Goal: Find specific page/section: Find specific page/section

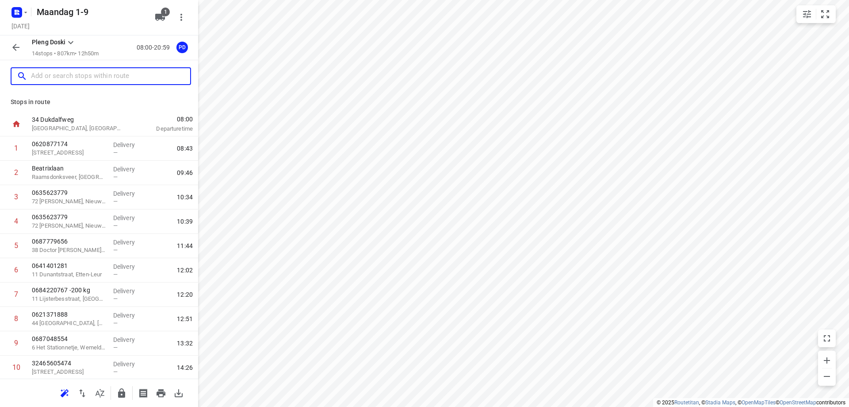
click at [133, 76] on input "text" at bounding box center [110, 76] width 159 height 14
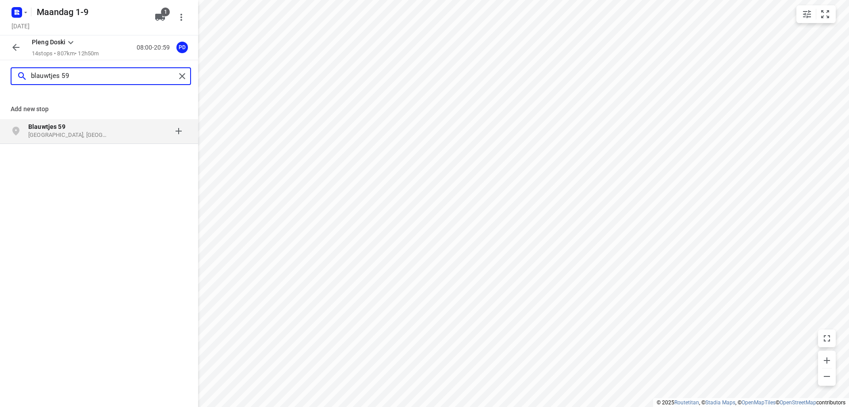
type input "blauwtjes 59"
click at [146, 134] on div at bounding box center [153, 131] width 69 height 18
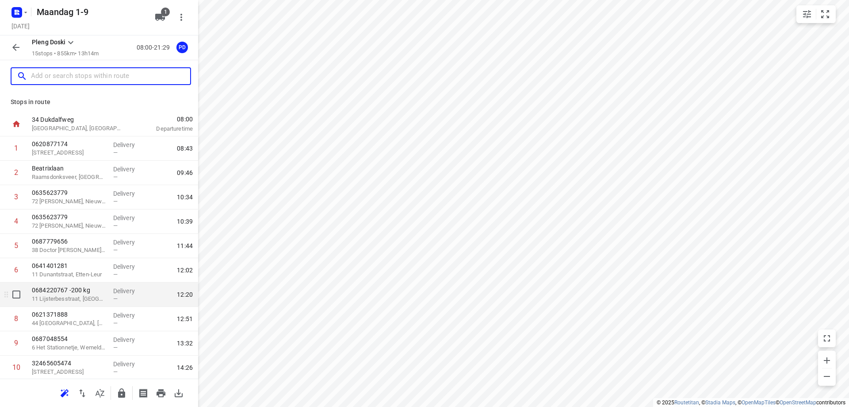
scroll to position [147, 0]
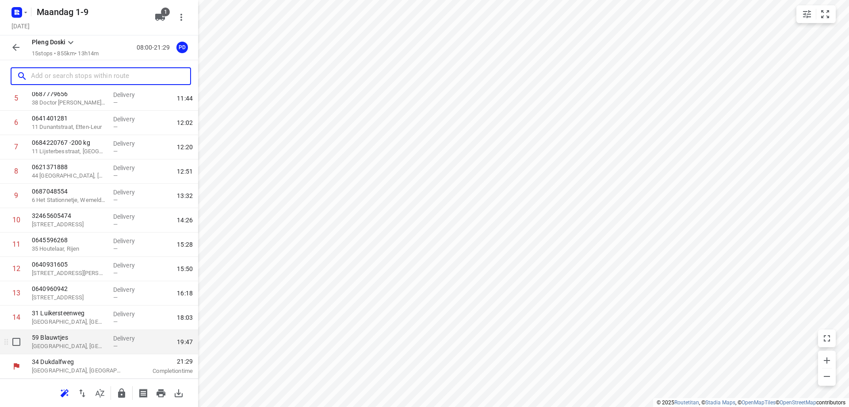
click at [93, 337] on p "59 Blauwtjes" at bounding box center [69, 337] width 74 height 9
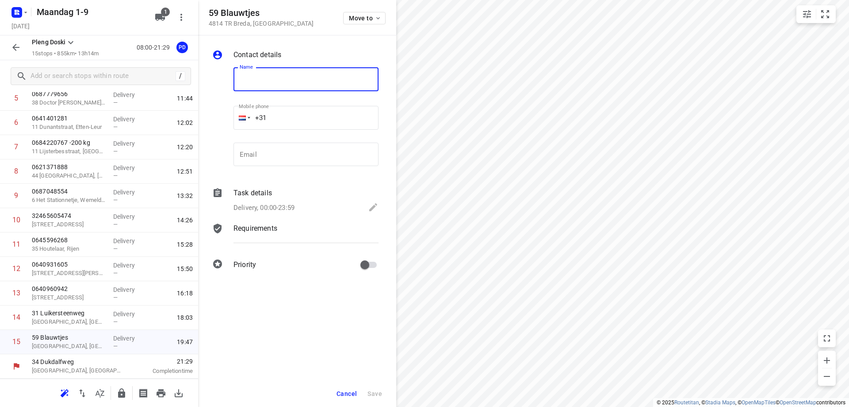
click at [349, 394] on span "Cancel" at bounding box center [347, 393] width 20 height 7
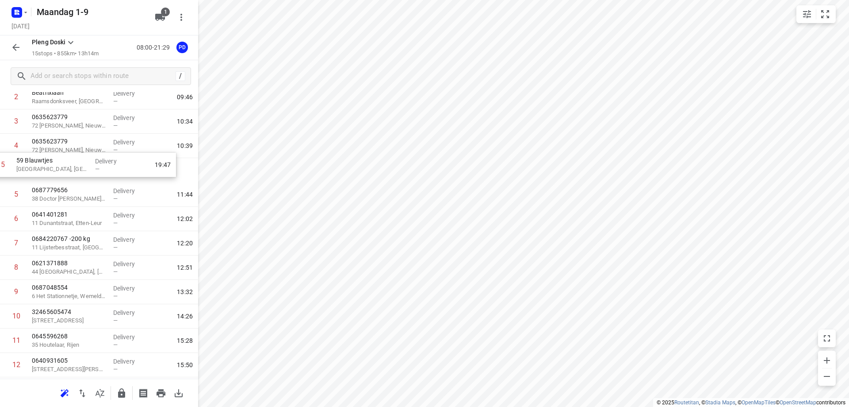
scroll to position [75, 0]
drag, startPoint x: 90, startPoint y: 348, endPoint x: 80, endPoint y: 173, distance: 175.5
click at [80, 173] on div "1 0620877174 132 Schepersweg, Breukelen Delivery — 08:43 2 Beatrixlaan Raamsdon…" at bounding box center [99, 243] width 198 height 365
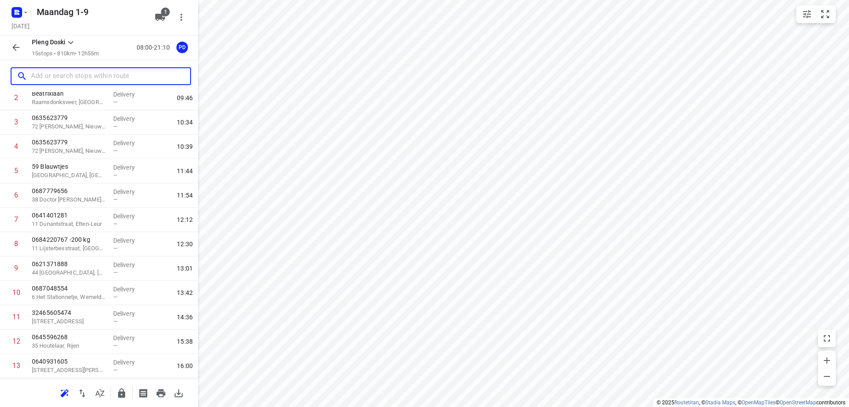
click at [71, 69] on input "text" at bounding box center [110, 76] width 159 height 14
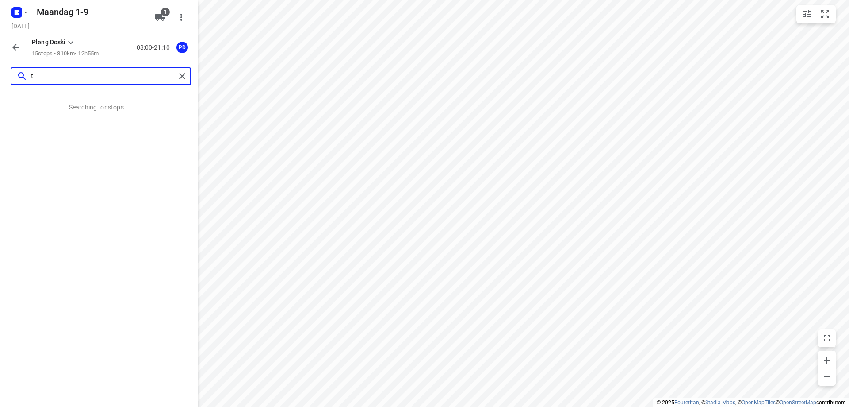
scroll to position [0, 0]
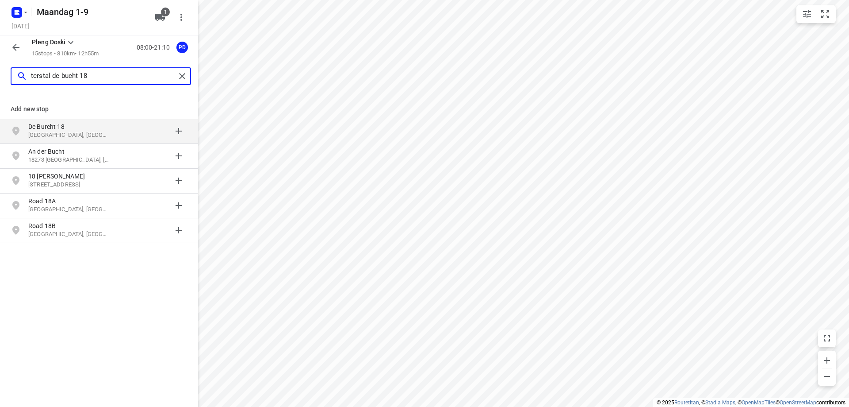
type input "terstal de bucht 18"
click at [62, 131] on p "[GEOGRAPHIC_DATA], [GEOGRAPHIC_DATA]" at bounding box center [68, 135] width 81 height 8
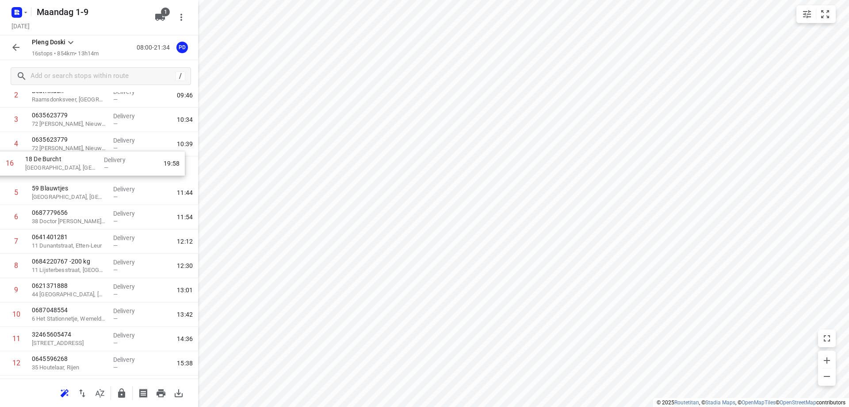
scroll to position [76, 0]
drag, startPoint x: 76, startPoint y: 351, endPoint x: 73, endPoint y: 179, distance: 171.7
click at [73, 179] on div "1 0620877174 132 Schepersweg, Breukelen Delivery — 08:43 2 Beatrixlaan Raamsdon…" at bounding box center [99, 254] width 198 height 389
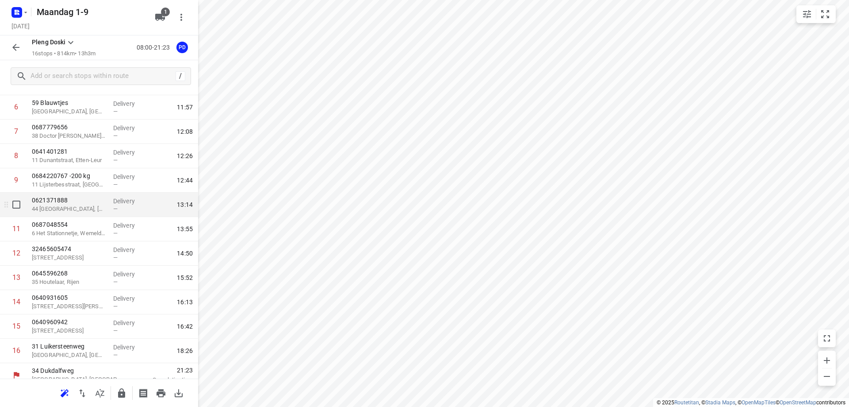
scroll to position [172, 0]
